Goal: Transaction & Acquisition: Purchase product/service

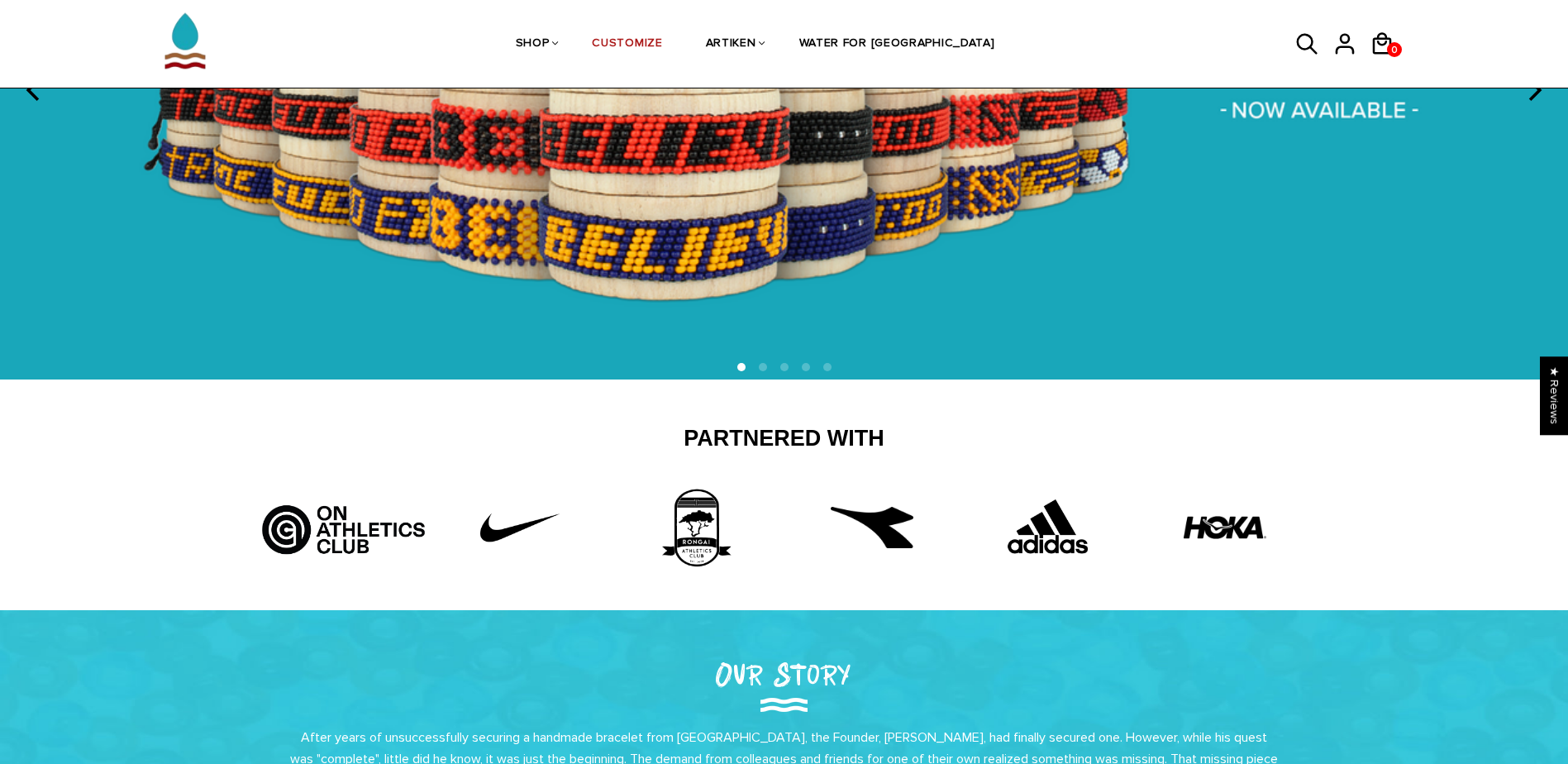
scroll to position [331, 0]
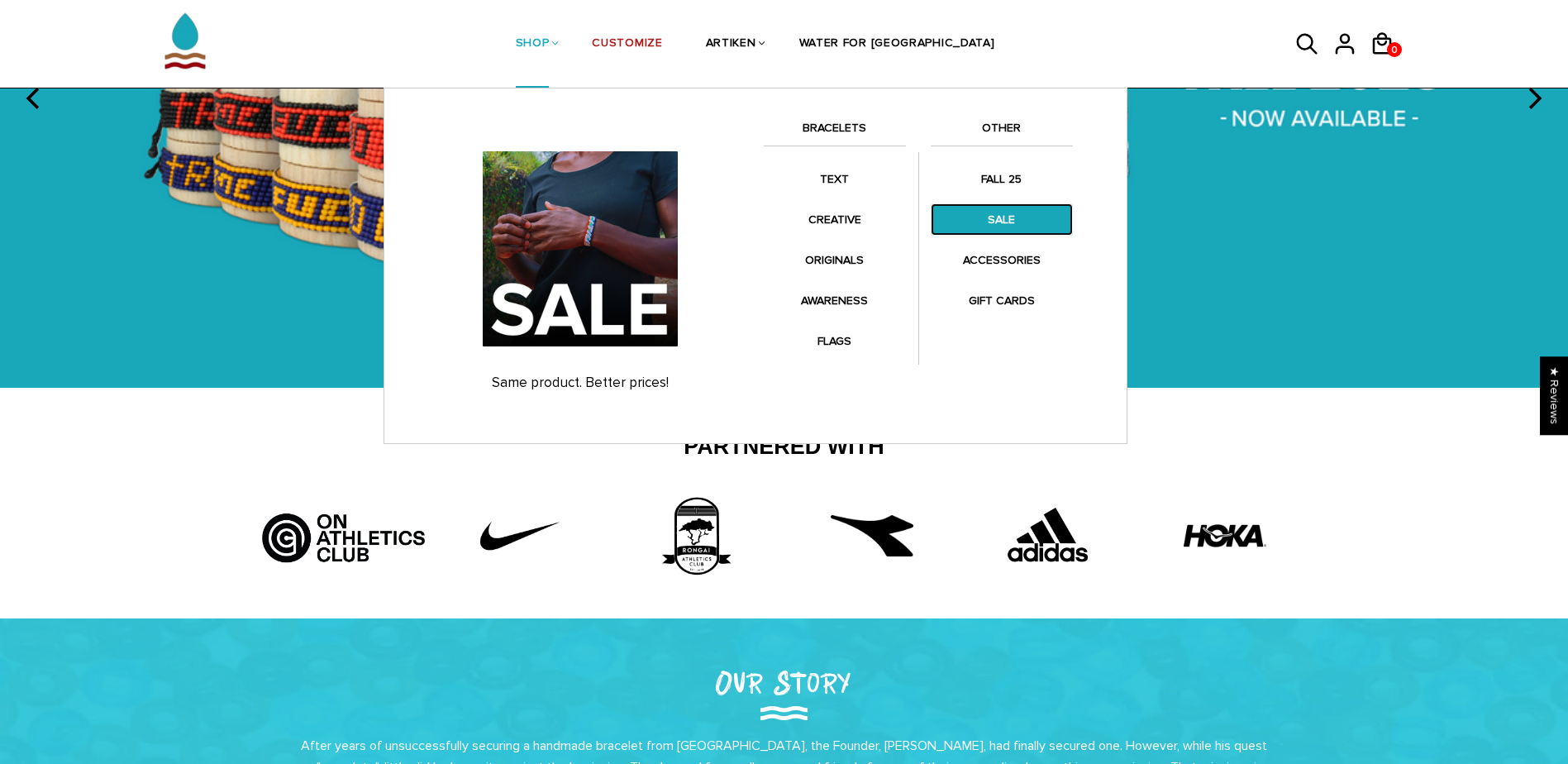
click at [982, 219] on link "SALE" at bounding box center [1001, 219] width 142 height 32
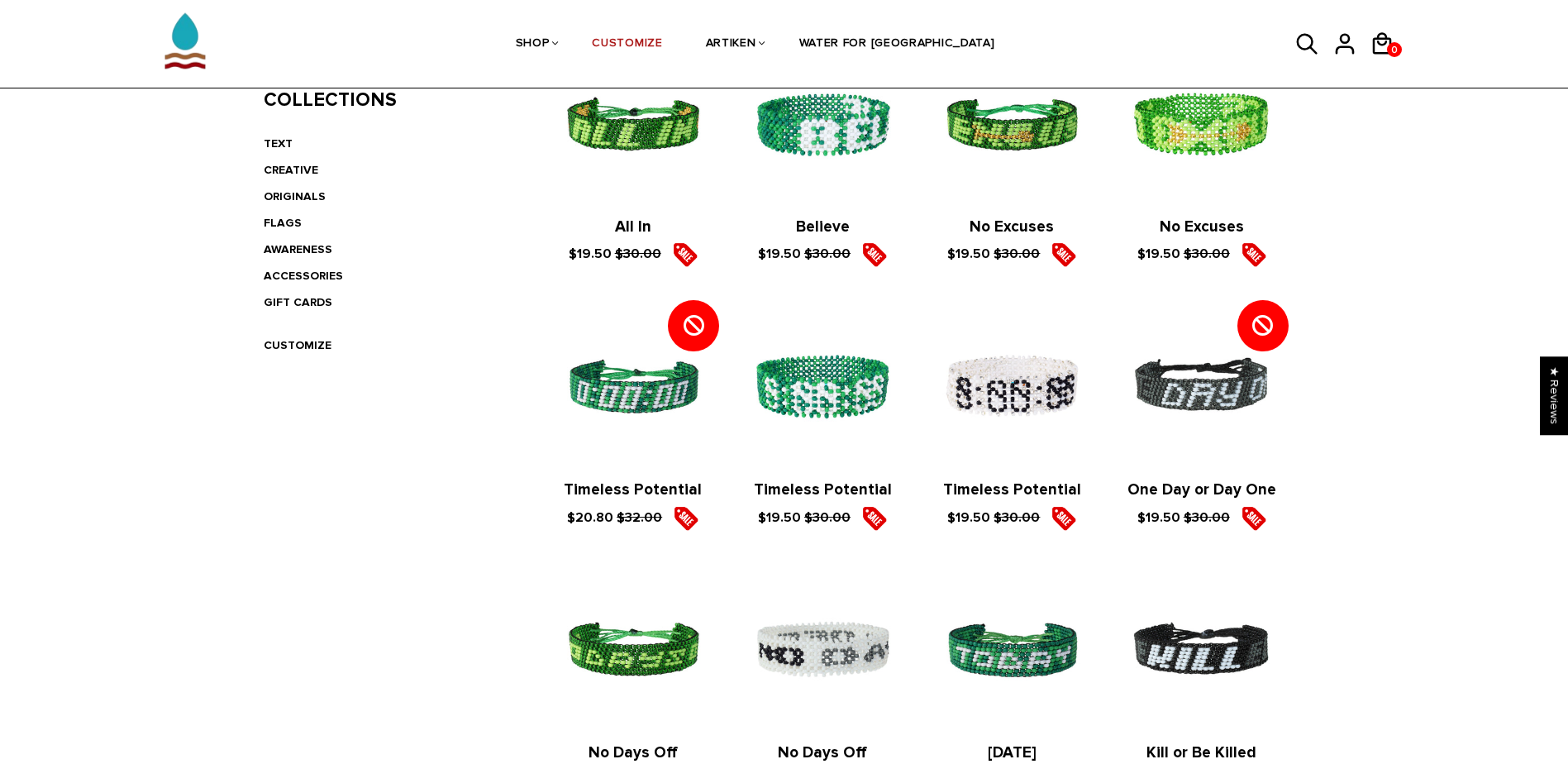
scroll to position [248, 0]
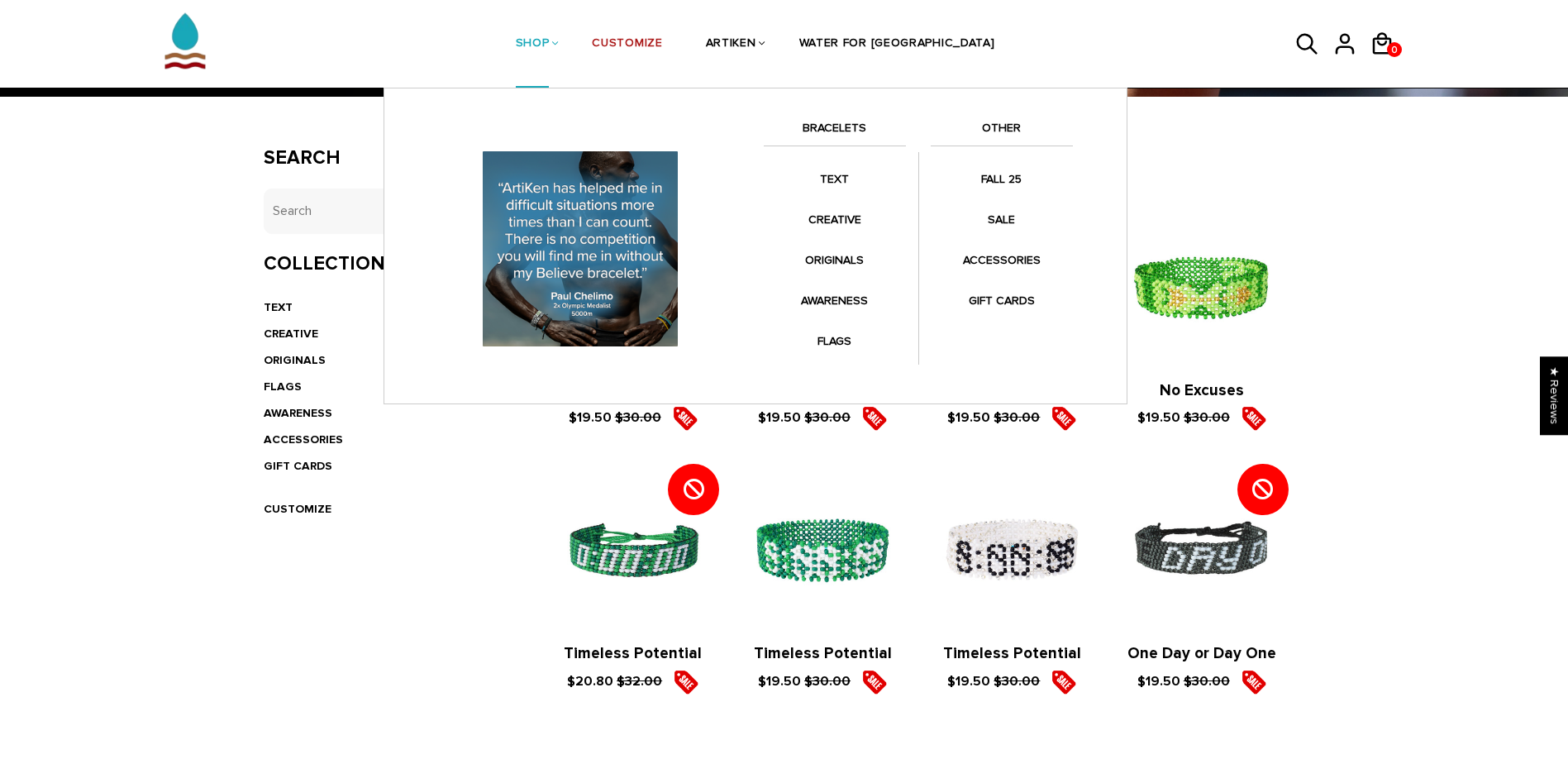
click at [843, 134] on link "BRACELETS" at bounding box center [835, 132] width 142 height 28
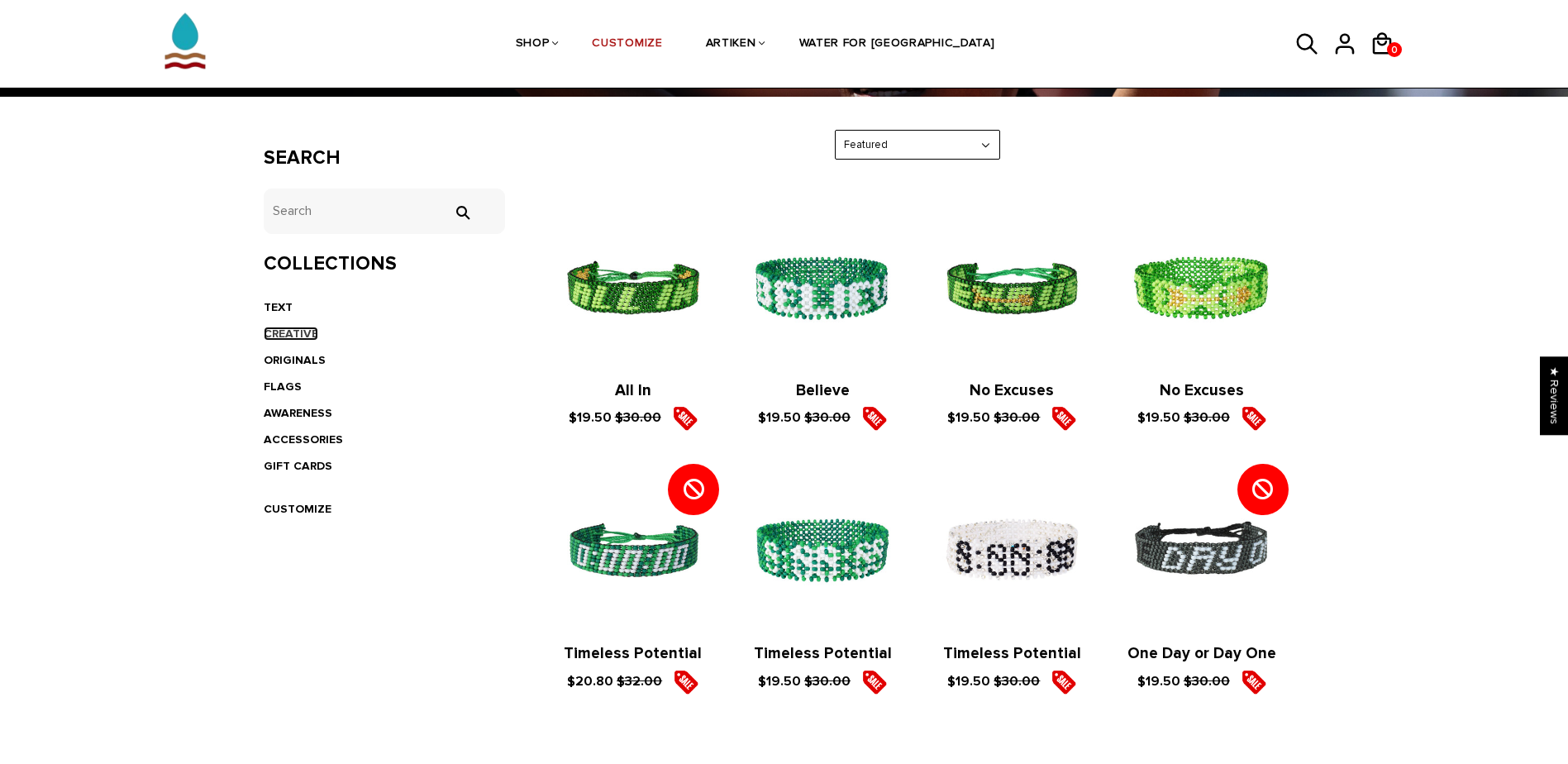
click at [285, 337] on link "CREATIVE" at bounding box center [291, 334] width 55 height 14
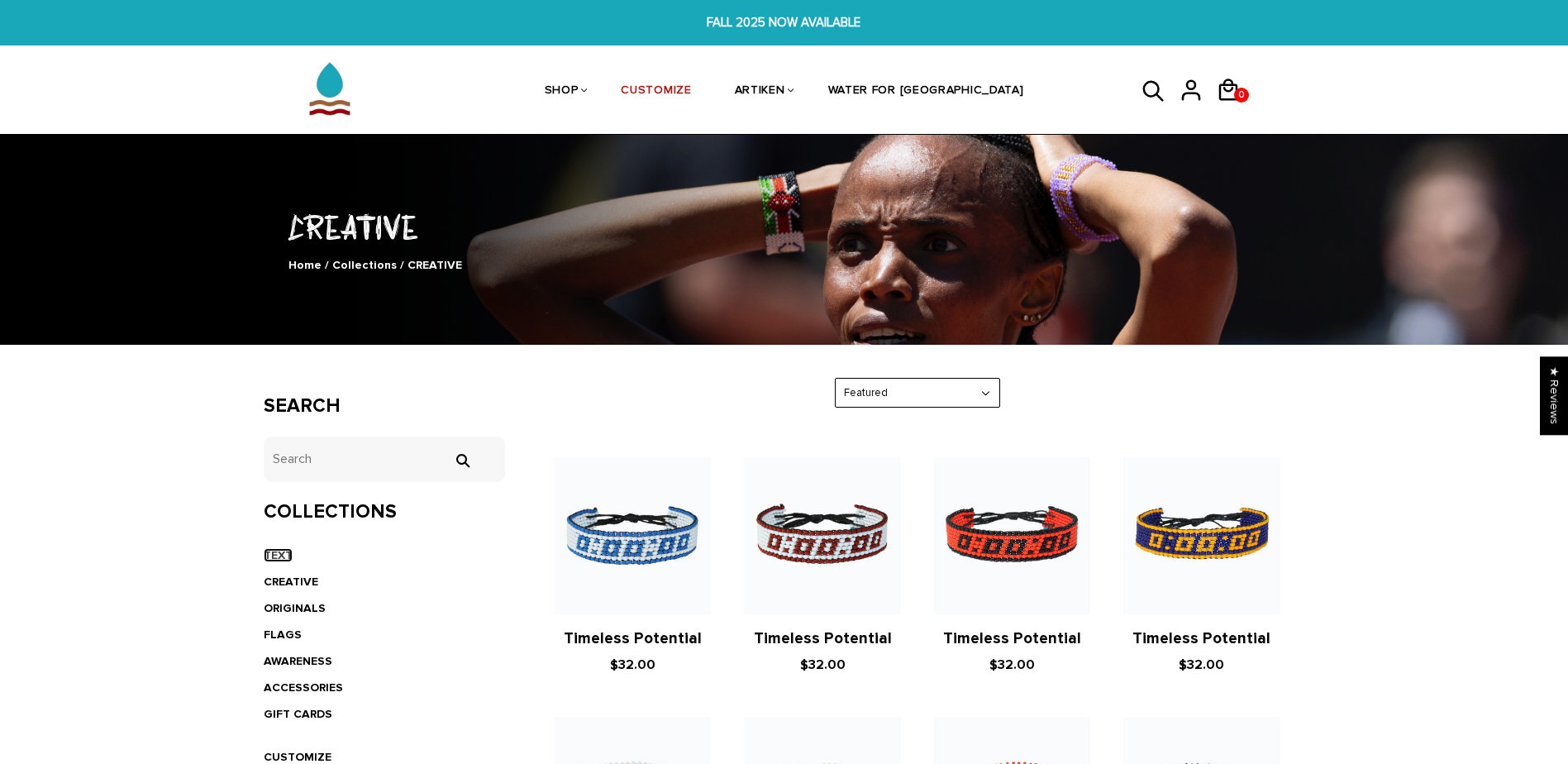
click at [279, 555] on link "TEXT" at bounding box center [278, 556] width 29 height 14
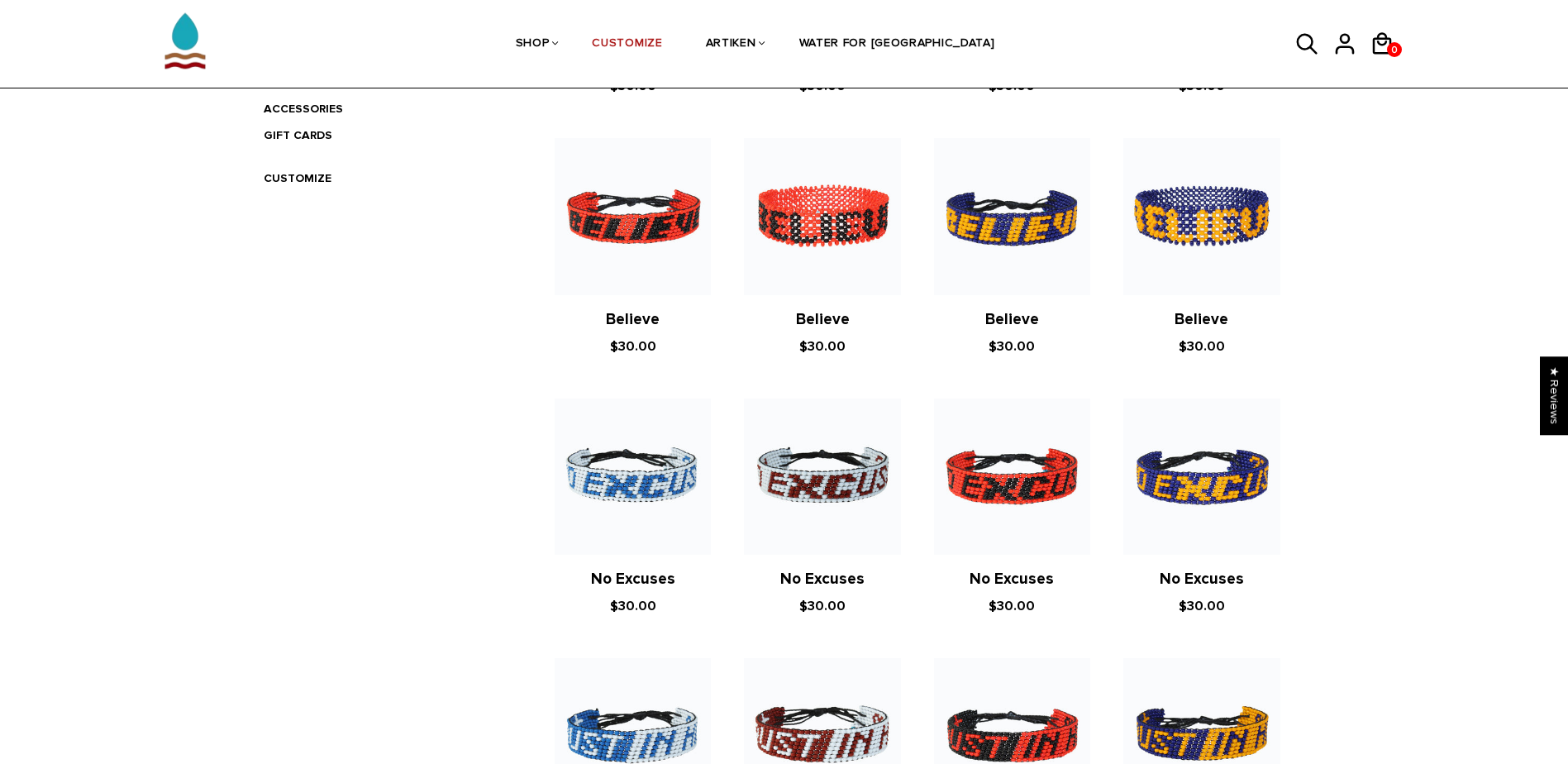
scroll to position [248, 0]
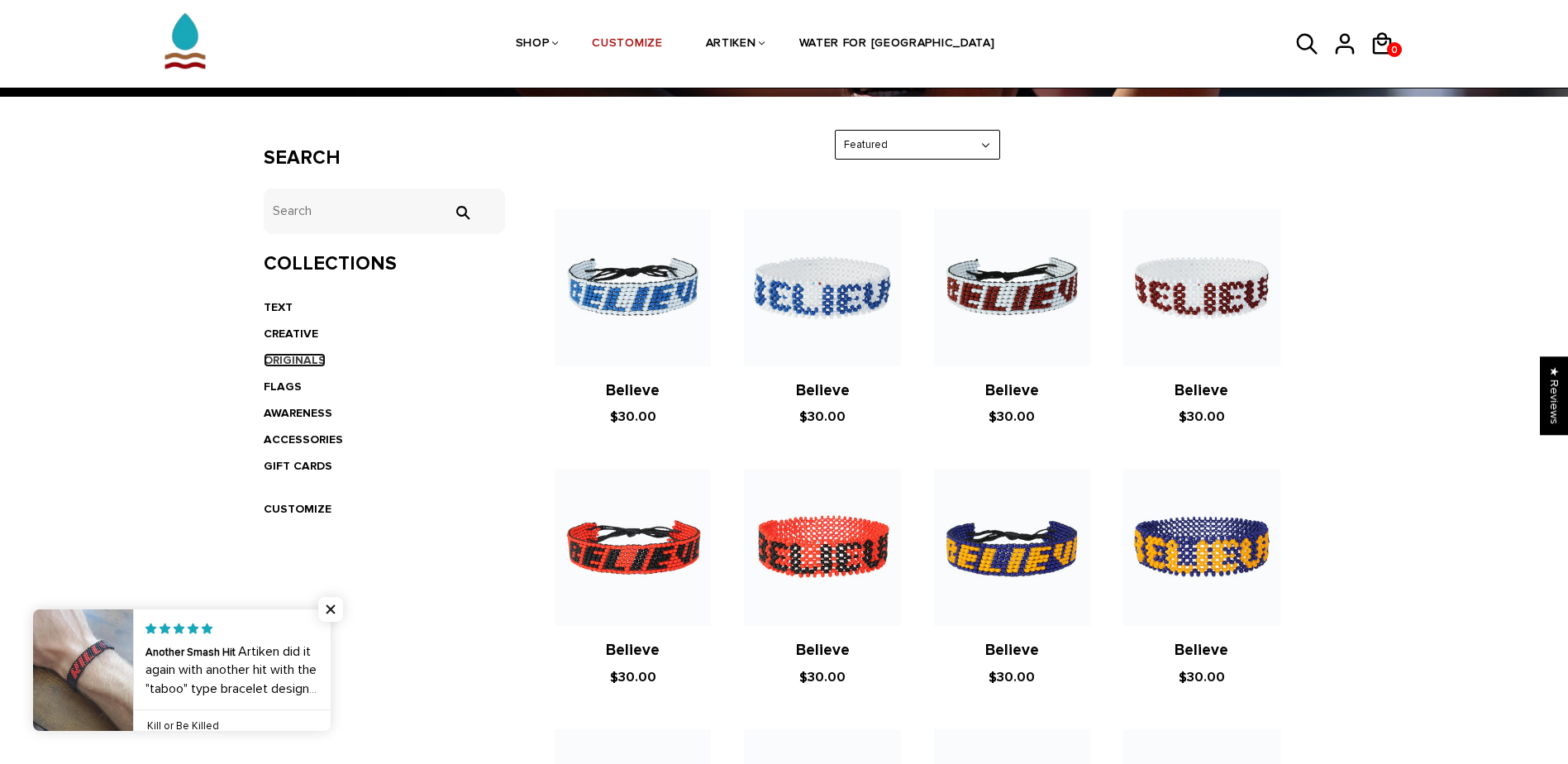
click at [292, 362] on link "ORIGINALS" at bounding box center [294, 361] width 62 height 14
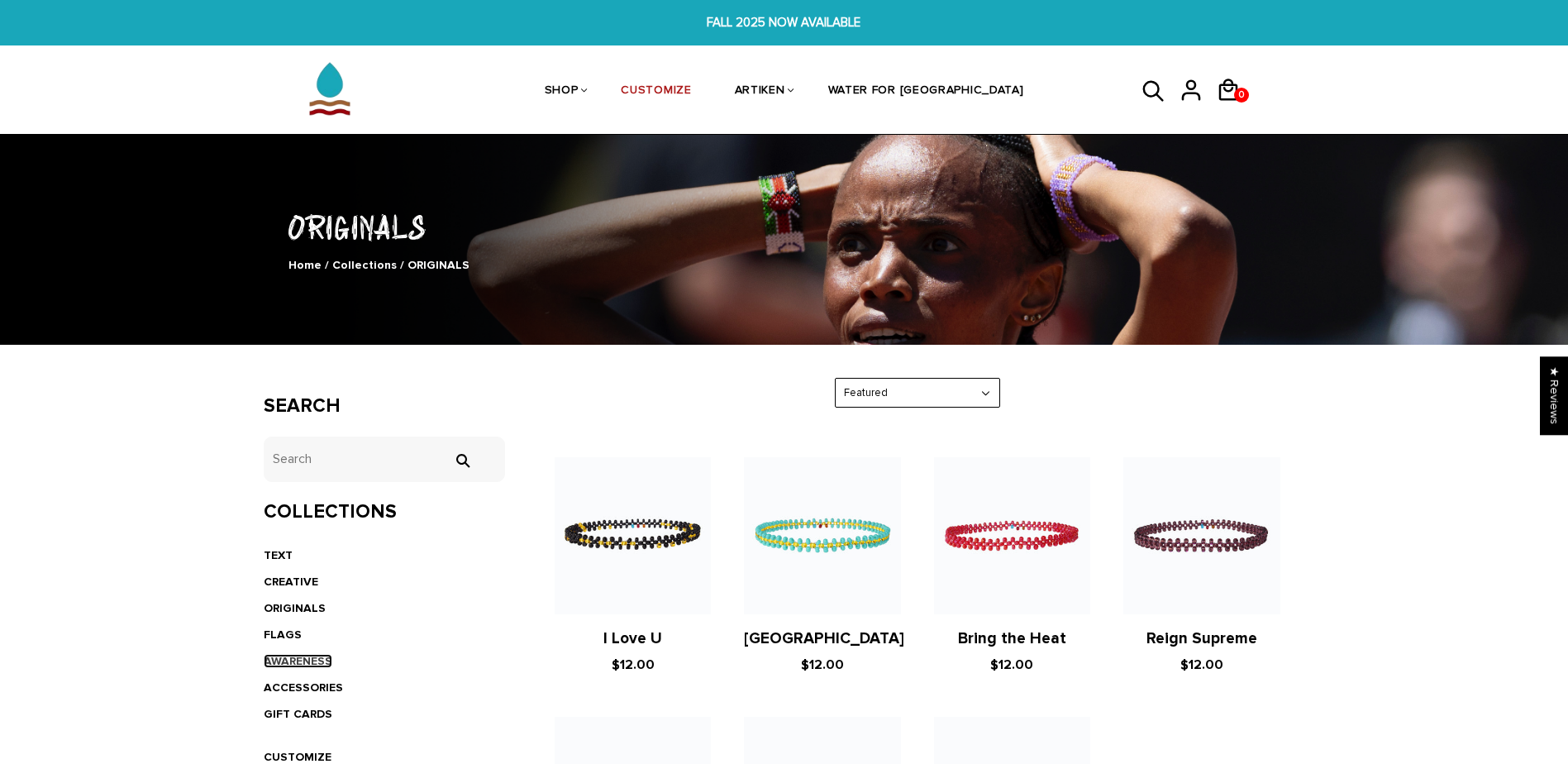
click at [290, 654] on link "AWARENESS" at bounding box center [298, 661] width 69 height 14
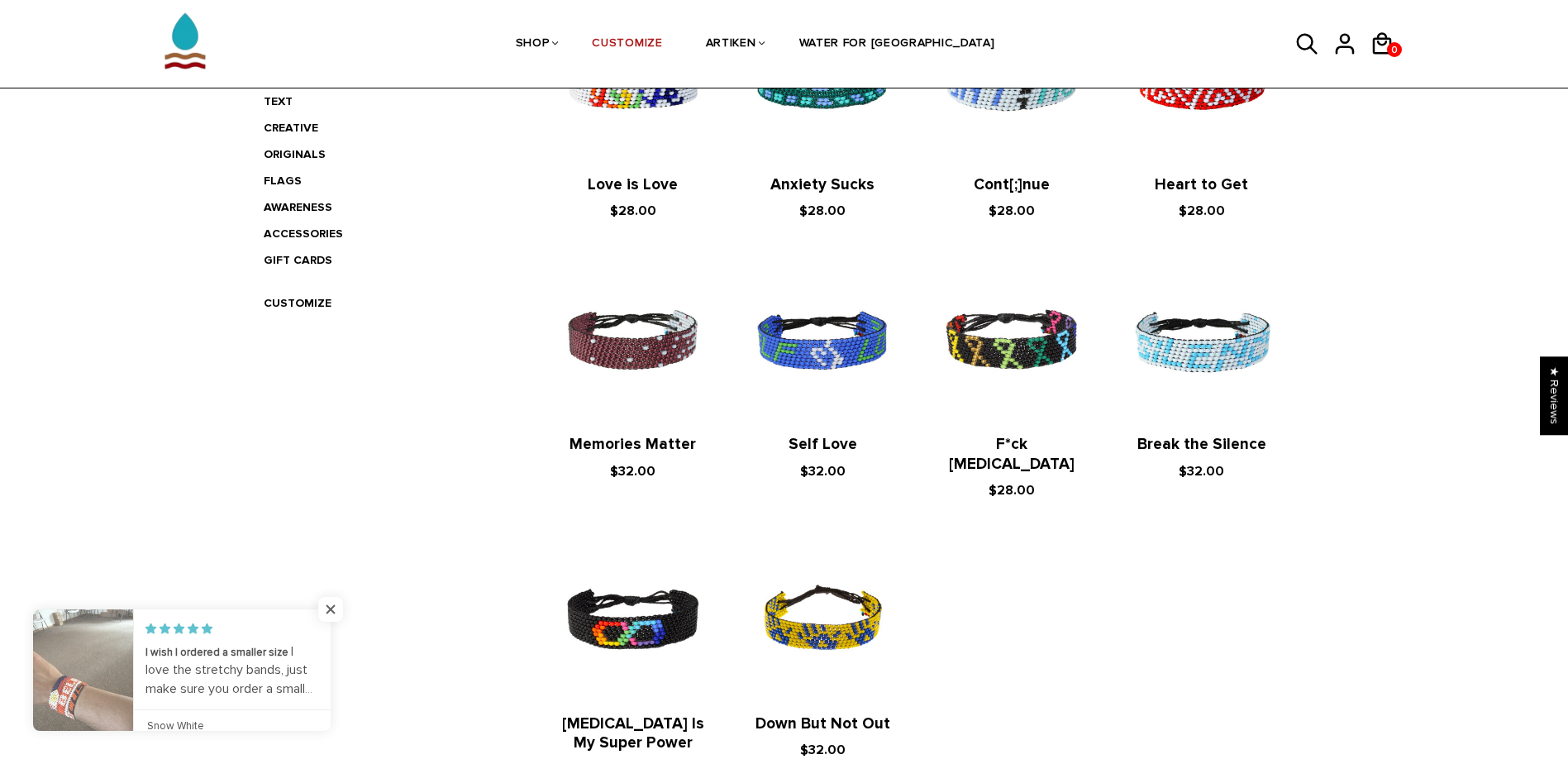
scroll to position [248, 0]
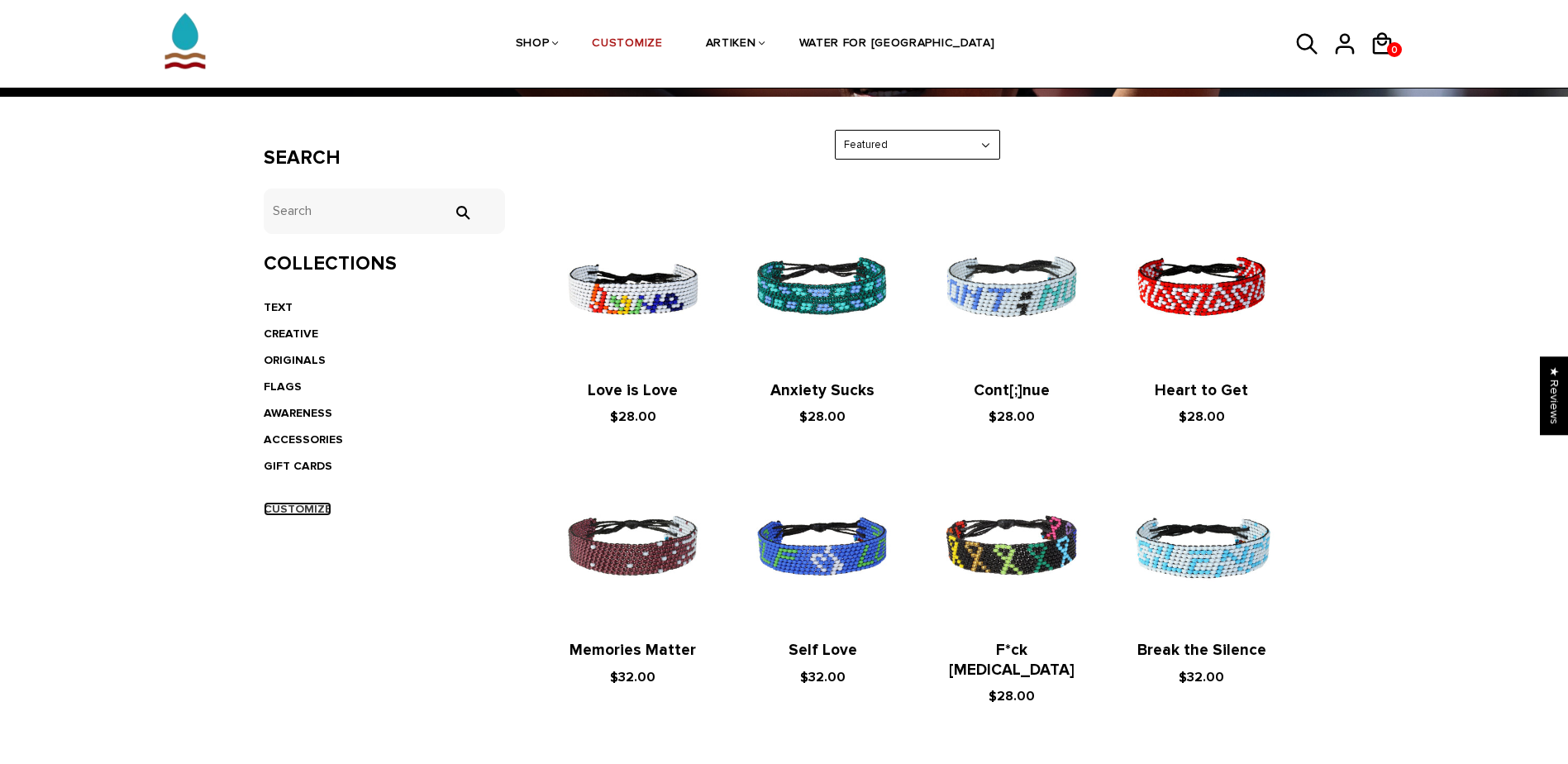
click at [292, 512] on link "CUSTOMIZE" at bounding box center [298, 509] width 68 height 14
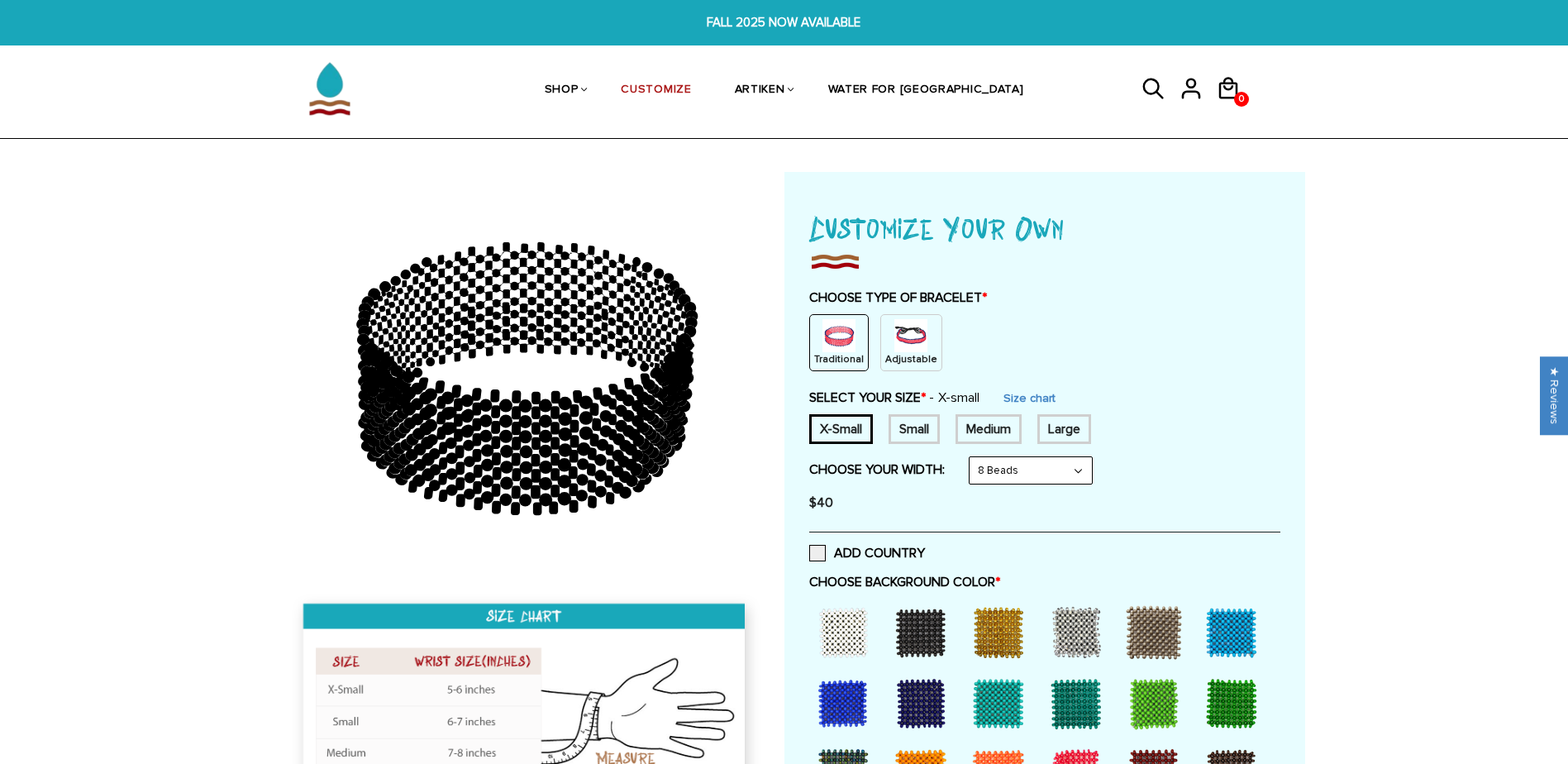
click at [836, 339] on img at bounding box center [838, 335] width 33 height 33
click at [926, 421] on div "Small" at bounding box center [913, 429] width 51 height 30
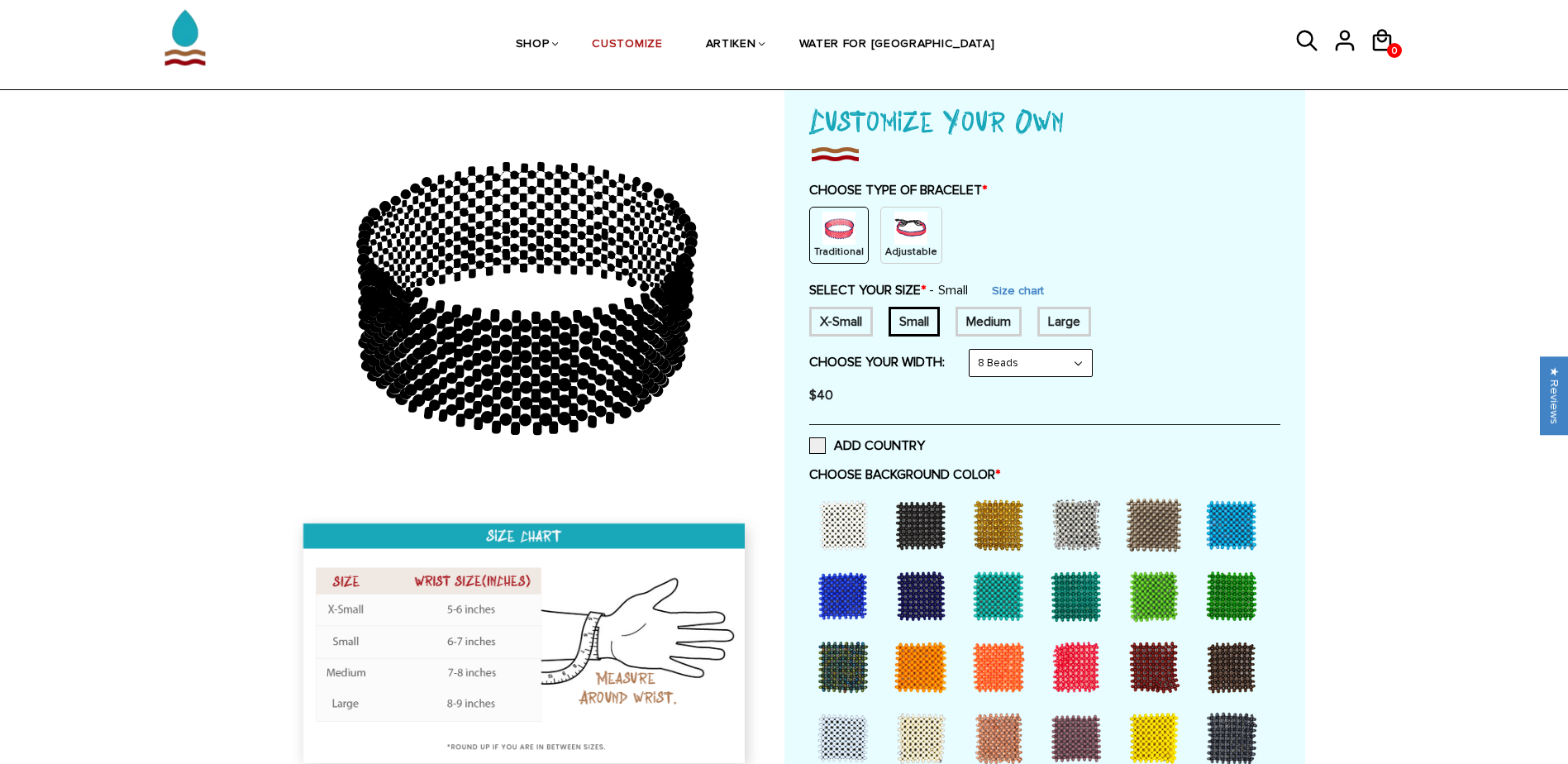
scroll to position [331, 0]
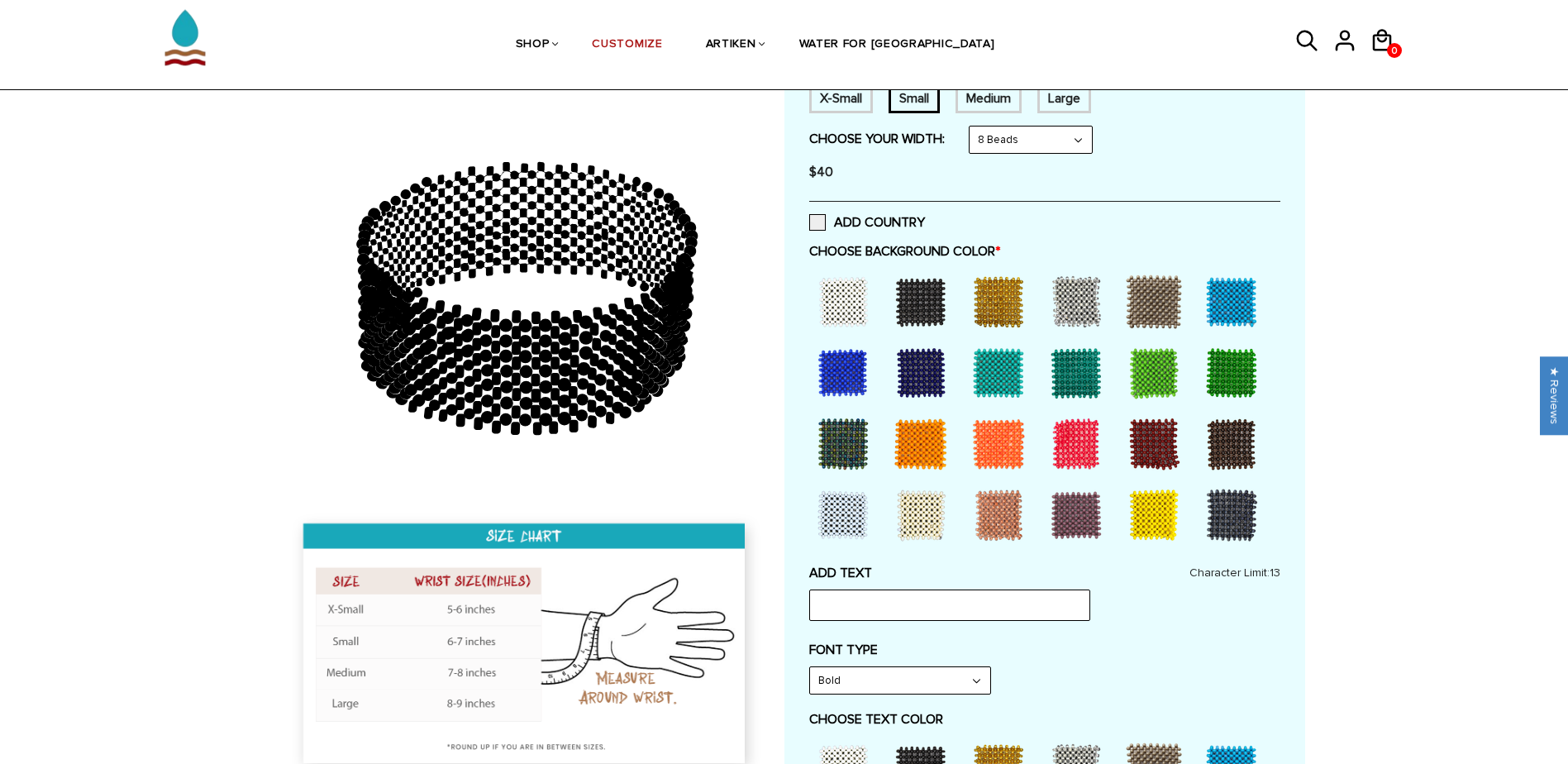
click at [1004, 316] on div at bounding box center [998, 301] width 66 height 66
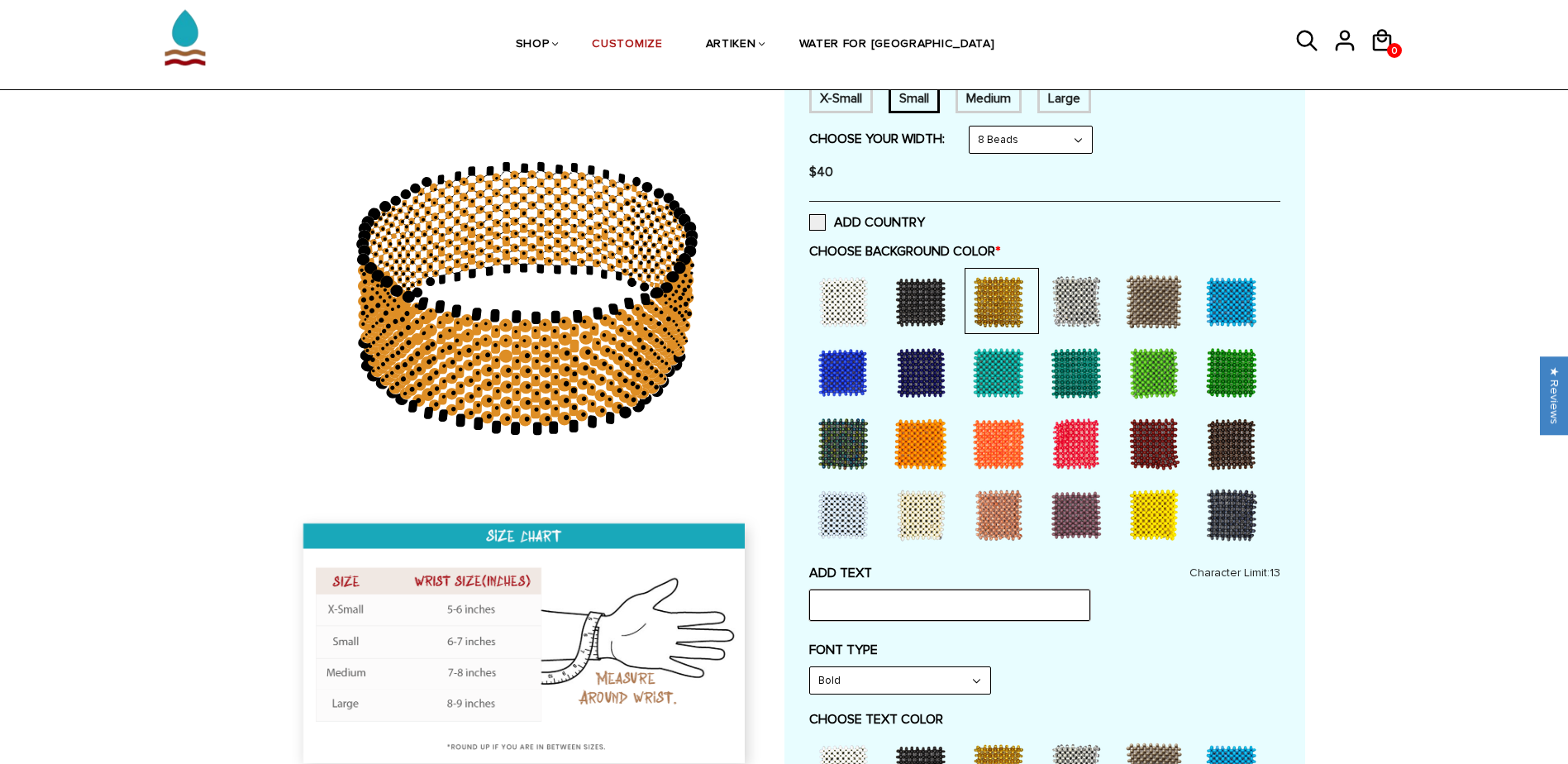
click at [980, 603] on input "text" at bounding box center [950, 605] width 281 height 31
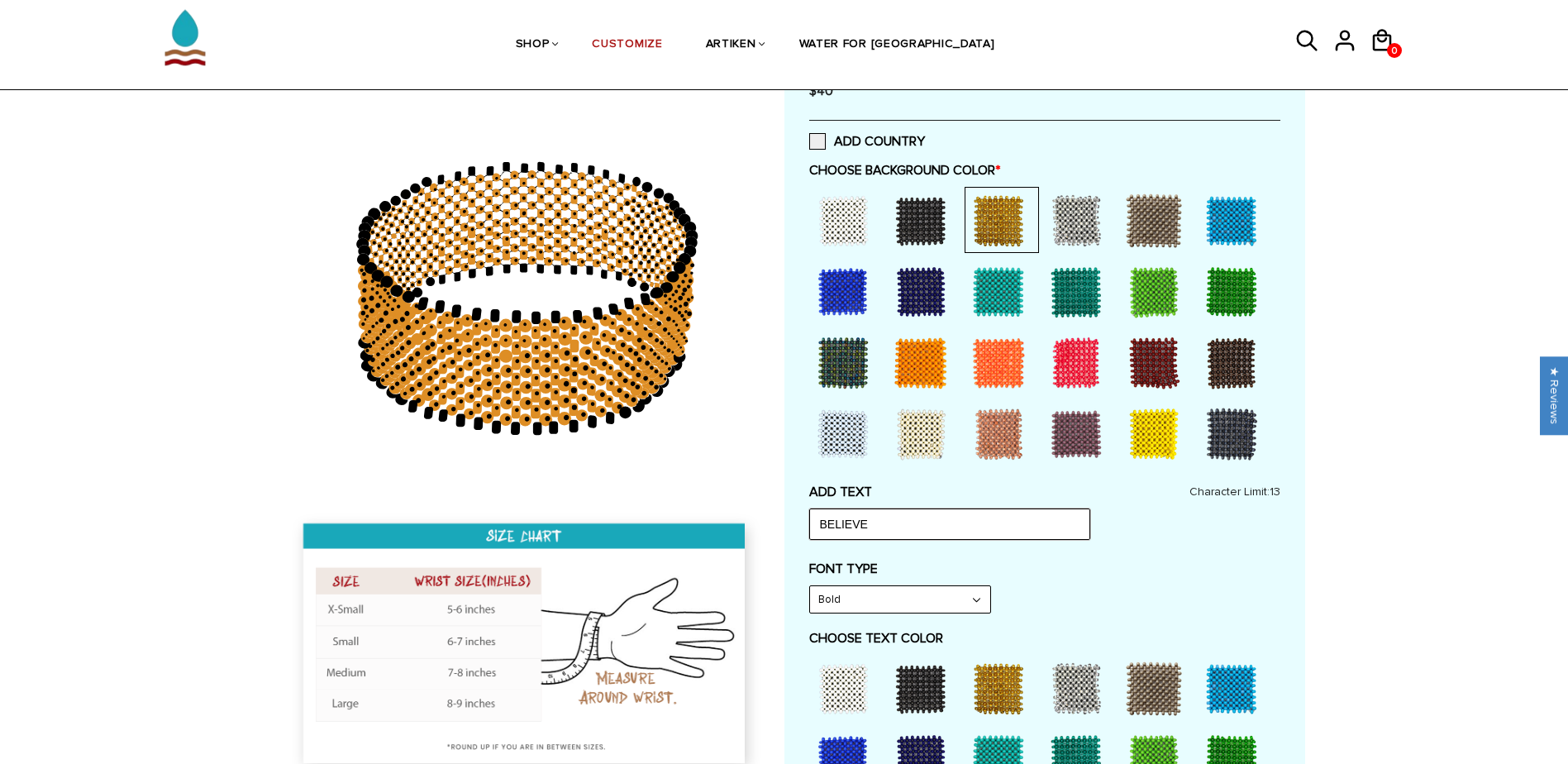
scroll to position [579, 0]
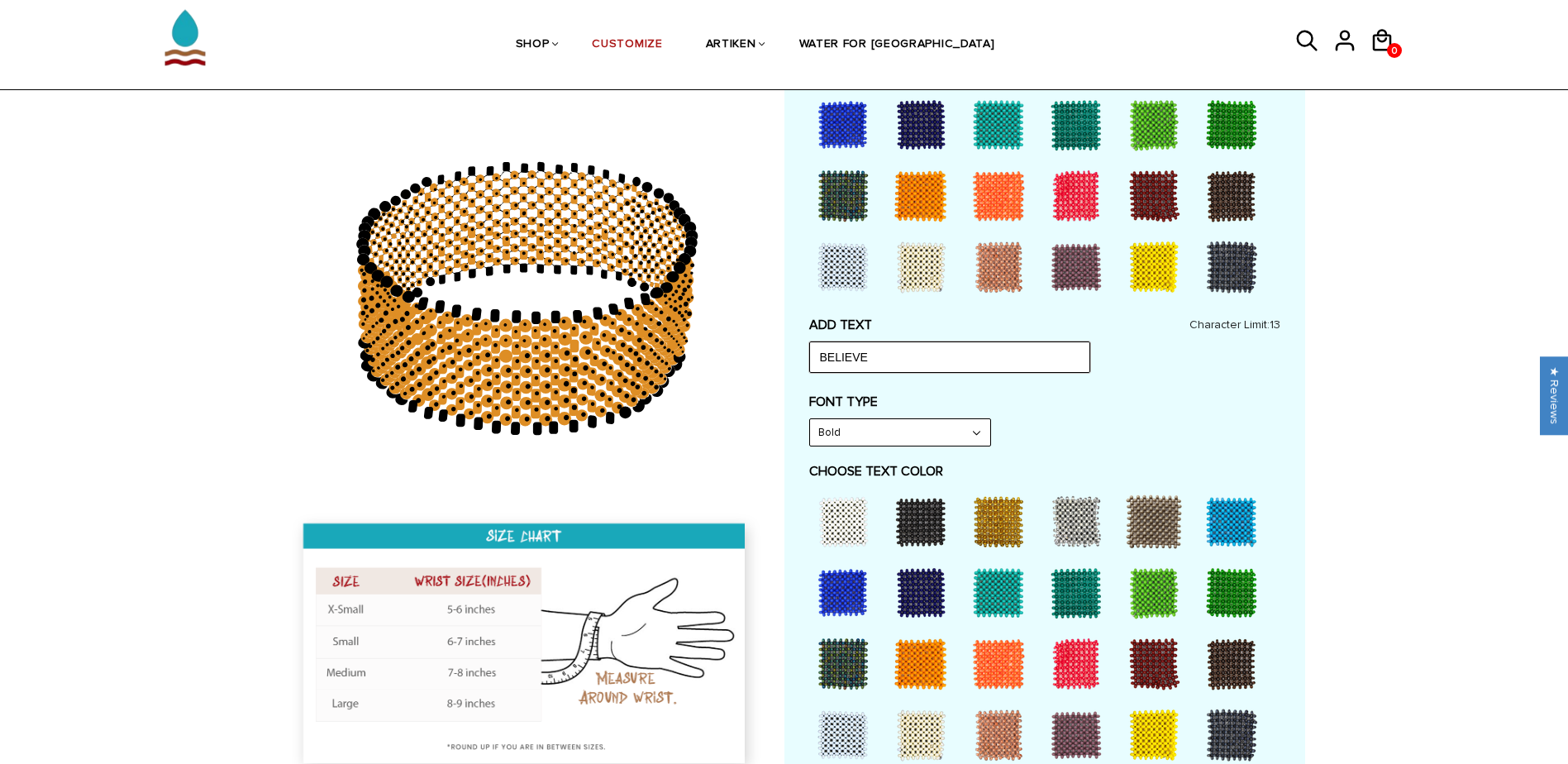
type input "BELIEVE"
click at [920, 519] on div at bounding box center [920, 522] width 66 height 66
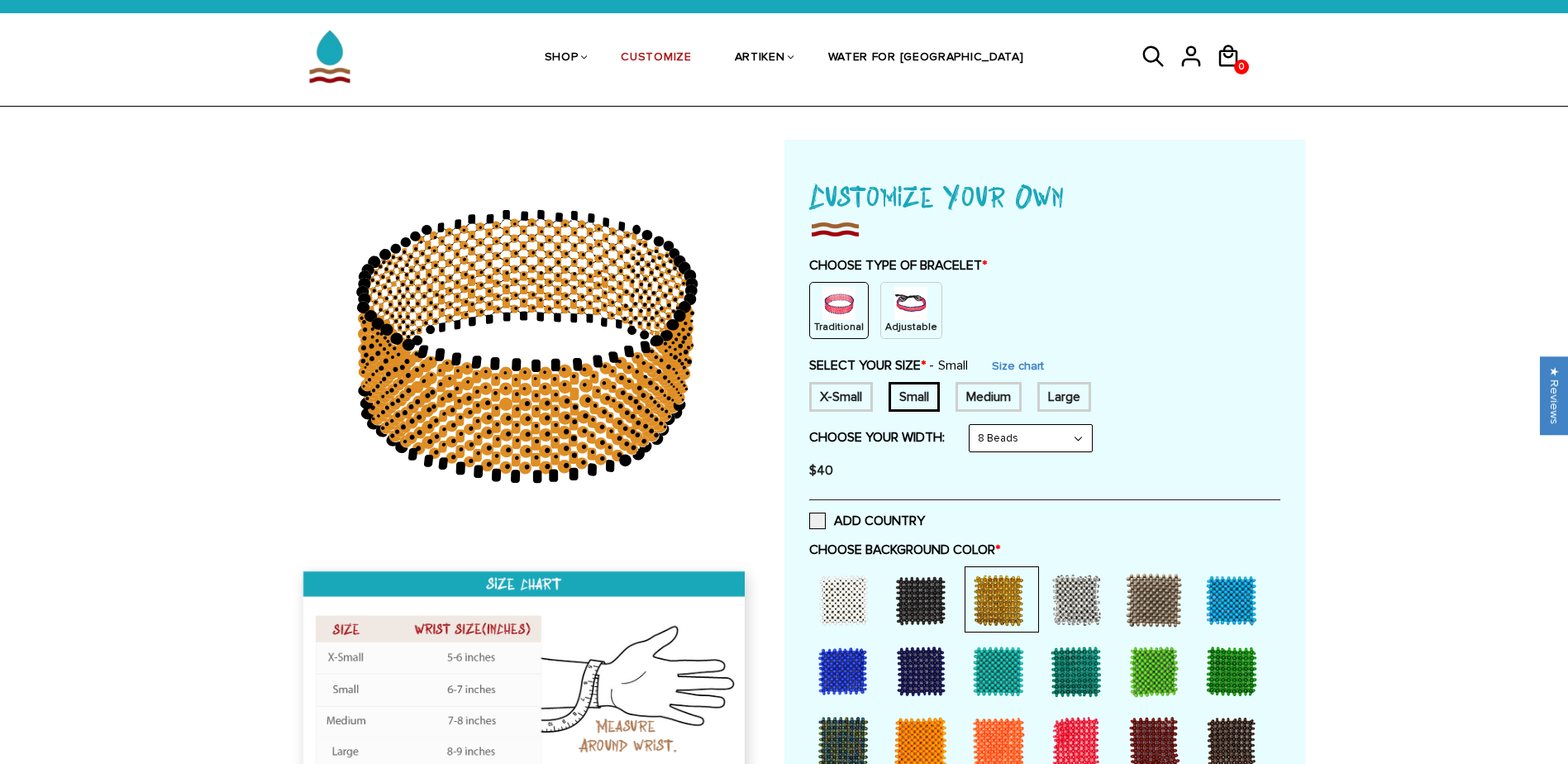
scroll to position [0, 0]
